Goal: Information Seeking & Learning: Learn about a topic

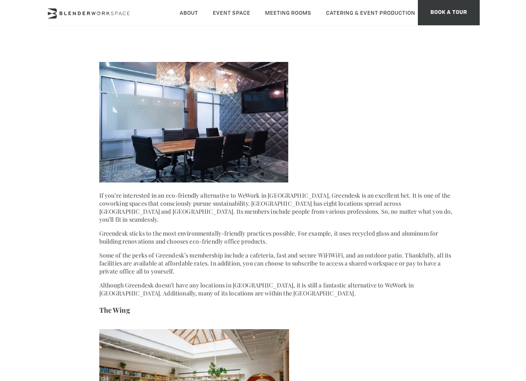
scroll to position [1206, 0]
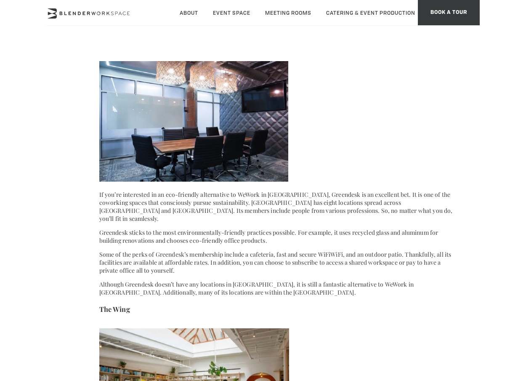
click at [195, 228] on p "Greendesk sticks to the most environmentally-friendly practices possible. For e…" at bounding box center [278, 236] width 358 height 16
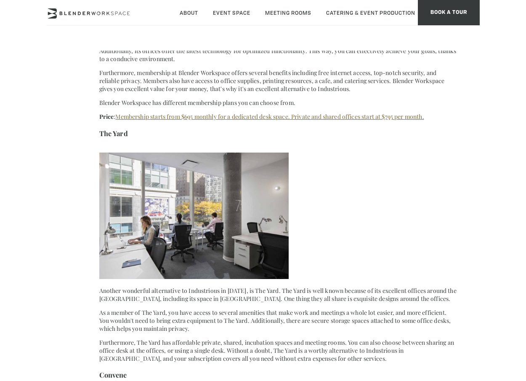
scroll to position [3255, 0]
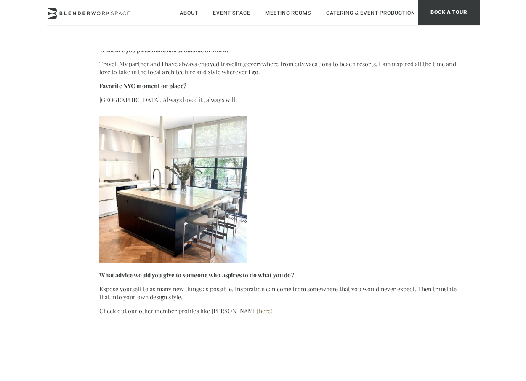
scroll to position [9474, 0]
